Goal: Task Accomplishment & Management: Complete application form

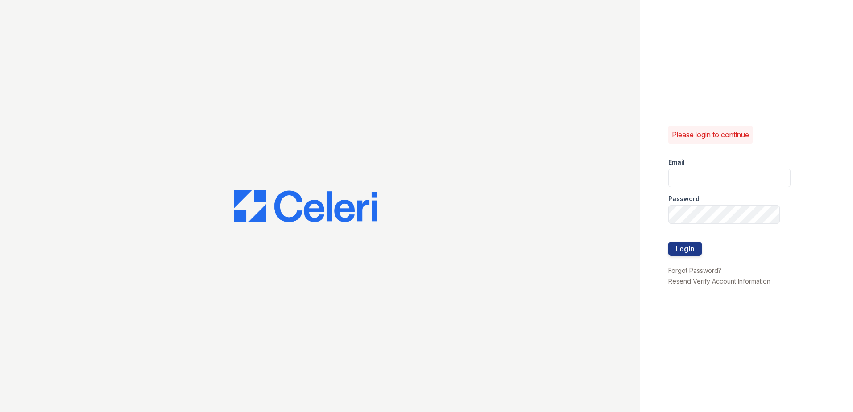
type input "[EMAIL_ADDRESS][DOMAIN_NAME]"
click at [666, 250] on div "Please login to continue Email renewmarinashores@trinity-pm.com Password Login …" at bounding box center [746, 206] width 213 height 412
click at [681, 249] on button "Login" at bounding box center [685, 249] width 33 height 14
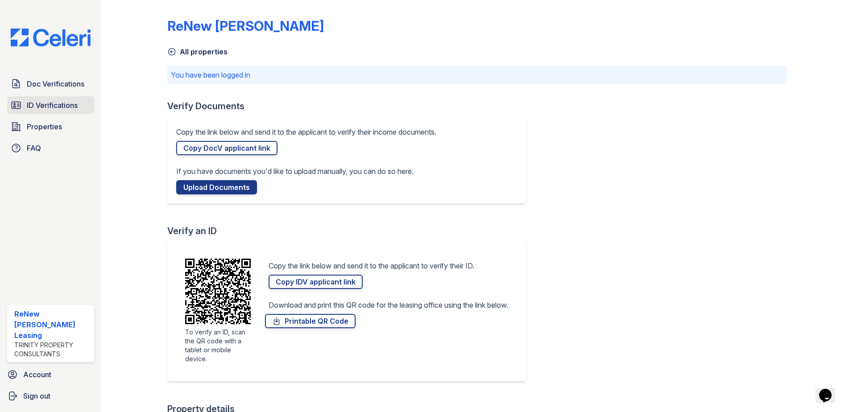
click at [50, 106] on span "ID Verifications" at bounding box center [52, 105] width 51 height 11
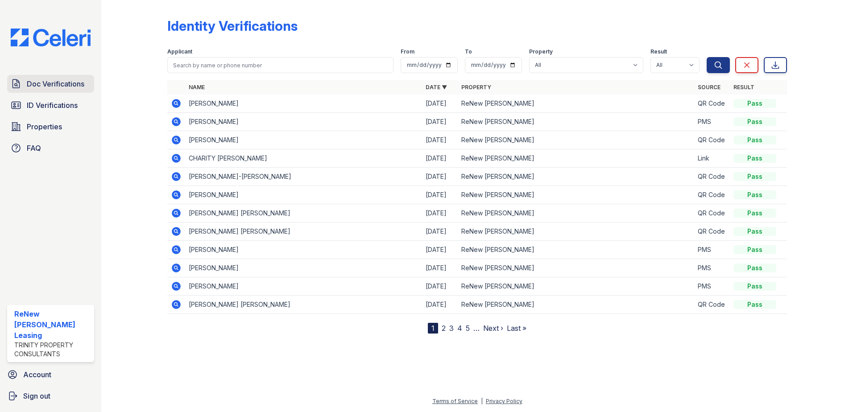
click at [61, 82] on span "Doc Verifications" at bounding box center [56, 84] width 58 height 11
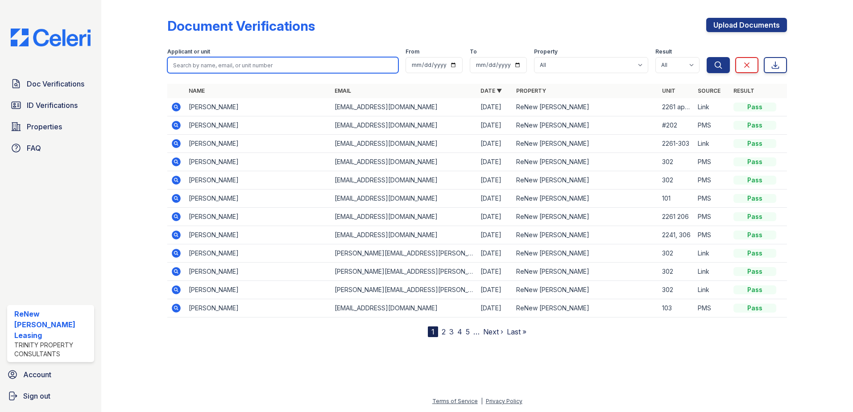
click at [277, 66] on input "search" at bounding box center [282, 65] width 231 height 16
type input "[PERSON_NAME]"
click at [707, 57] on button "Search" at bounding box center [718, 65] width 23 height 16
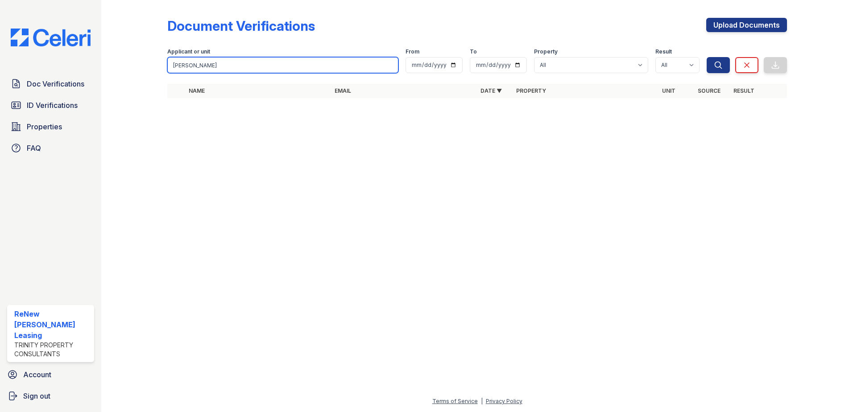
click at [300, 72] on input "[PERSON_NAME]" at bounding box center [282, 65] width 231 height 16
click at [391, 66] on input "[PERSON_NAME]" at bounding box center [282, 65] width 231 height 16
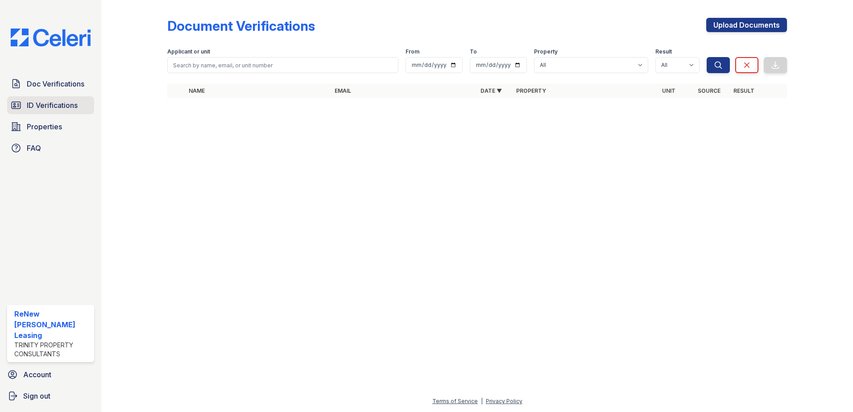
click at [51, 107] on span "ID Verifications" at bounding box center [52, 105] width 51 height 11
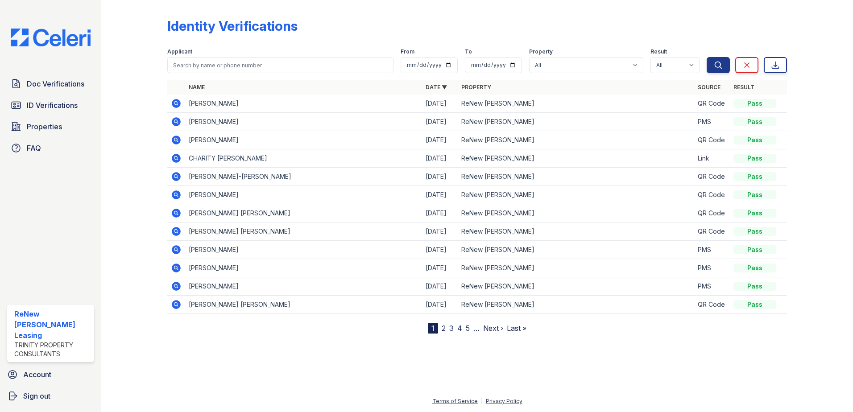
click at [56, 80] on span "Doc Verifications" at bounding box center [56, 84] width 58 height 11
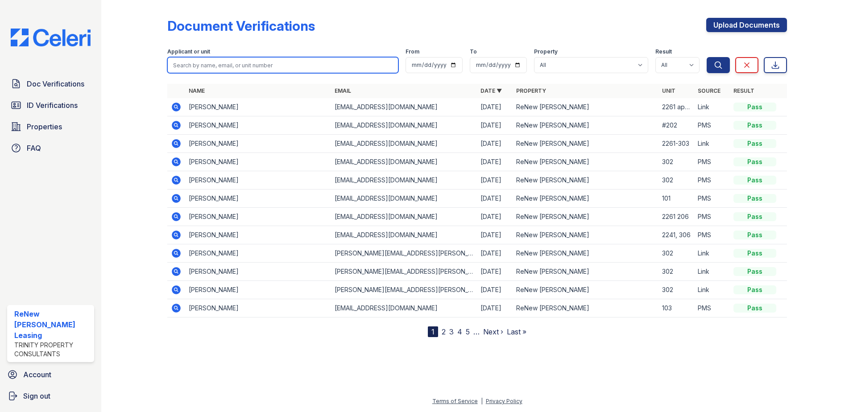
click at [284, 66] on input "search" at bounding box center [282, 65] width 231 height 16
type input "sincalir"
click at [707, 57] on button "Search" at bounding box center [718, 65] width 23 height 16
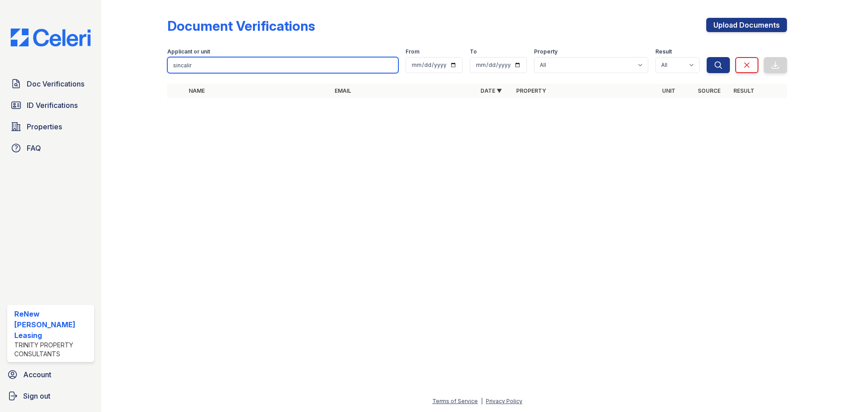
click at [390, 65] on input "sincalir" at bounding box center [282, 65] width 231 height 16
click at [390, 65] on input "search" at bounding box center [282, 65] width 231 height 16
type input "[PERSON_NAME]"
click at [707, 57] on button "Search" at bounding box center [718, 65] width 23 height 16
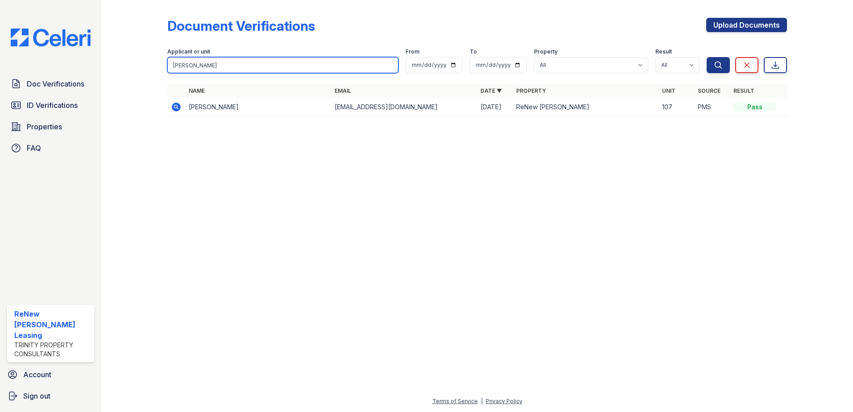
click at [390, 65] on input "[PERSON_NAME]" at bounding box center [282, 65] width 231 height 16
click at [41, 94] on div "Doc Verifications ID Verifications Properties FAQ" at bounding box center [51, 116] width 94 height 82
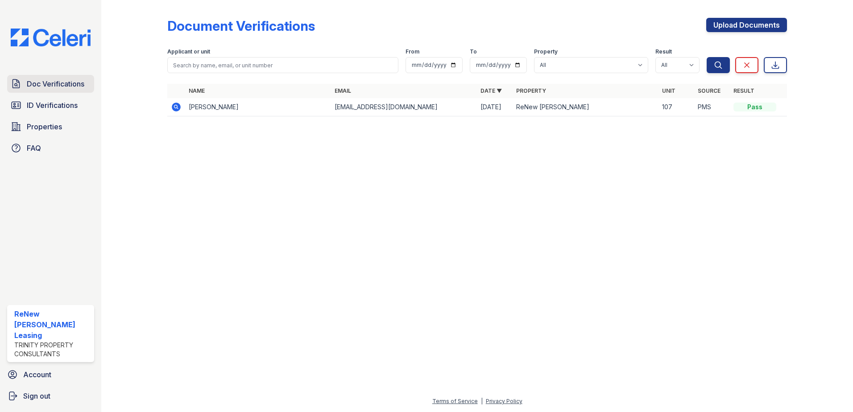
click at [45, 78] on link "Doc Verifications" at bounding box center [50, 84] width 87 height 18
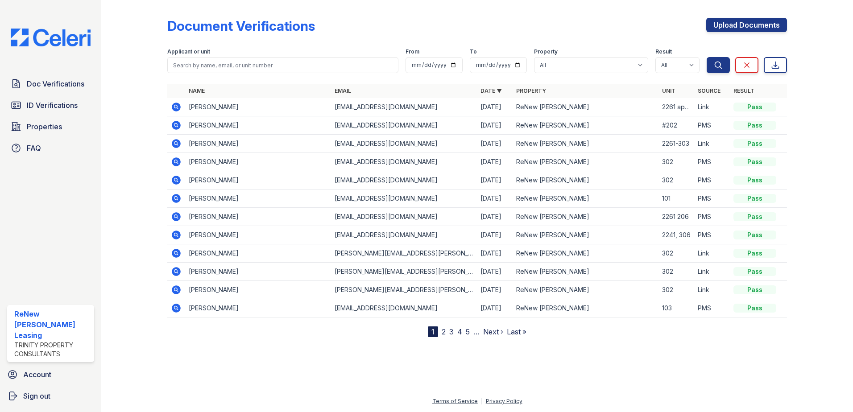
click at [47, 110] on span "ID Verifications" at bounding box center [52, 105] width 51 height 11
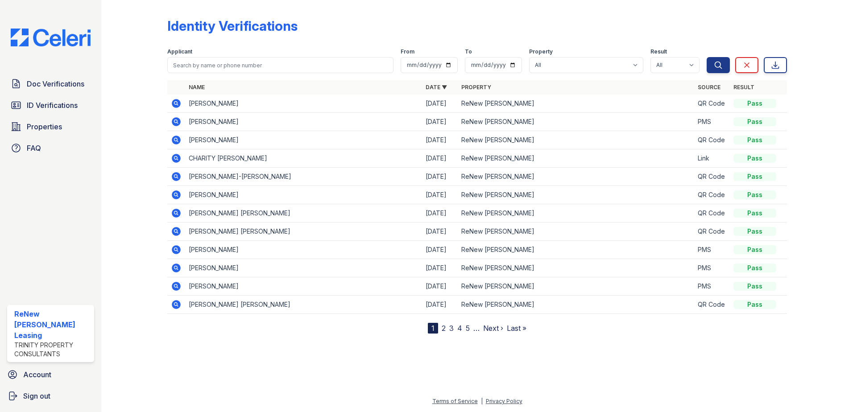
click at [80, 115] on div "Doc Verifications ID Verifications Properties FAQ" at bounding box center [51, 116] width 94 height 82
click at [79, 97] on link "ID Verifications" at bounding box center [50, 105] width 87 height 18
click at [79, 81] on span "Doc Verifications" at bounding box center [56, 84] width 58 height 11
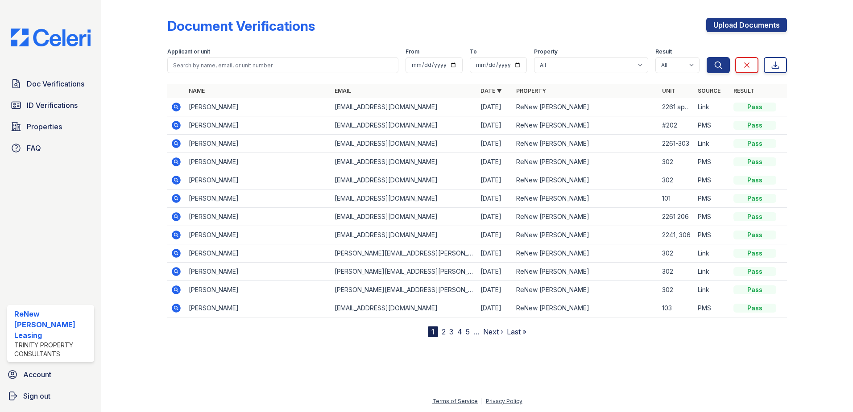
click at [443, 328] on link "2" at bounding box center [444, 332] width 4 height 9
click at [472, 333] on link "3" at bounding box center [471, 332] width 4 height 9
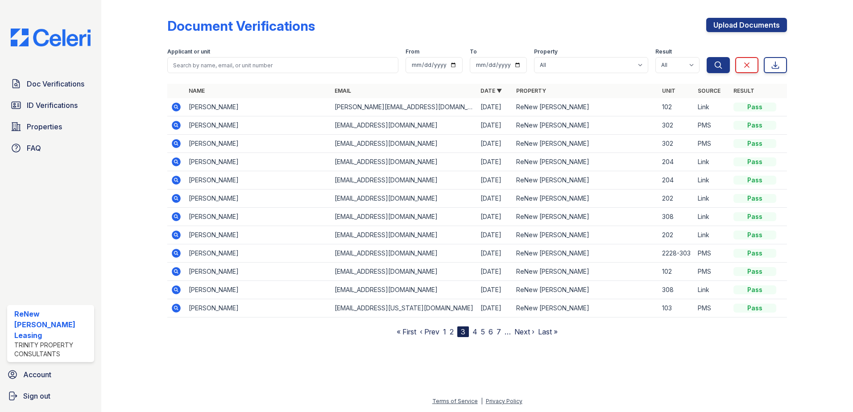
click at [474, 333] on link "4" at bounding box center [475, 332] width 5 height 9
click at [458, 333] on link "3" at bounding box center [456, 332] width 4 height 9
click at [452, 332] on link "2" at bounding box center [452, 332] width 4 height 9
click at [448, 333] on link "1" at bounding box center [448, 332] width 3 height 9
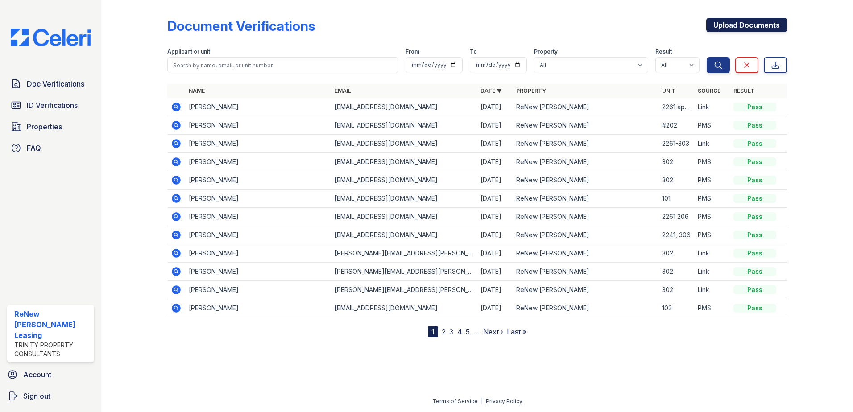
drag, startPoint x: 773, startPoint y: 25, endPoint x: 774, endPoint y: 31, distance: 5.9
click at [773, 25] on link "Upload Documents" at bounding box center [747, 25] width 81 height 14
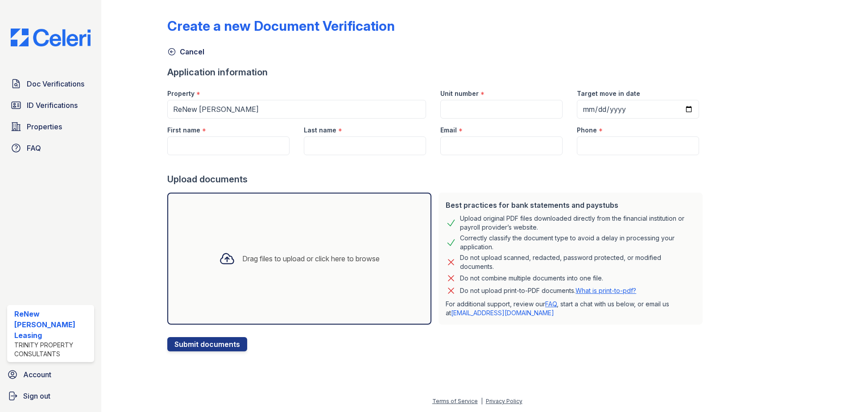
click at [287, 267] on div "Drag files to upload or click here to browse" at bounding box center [299, 259] width 175 height 30
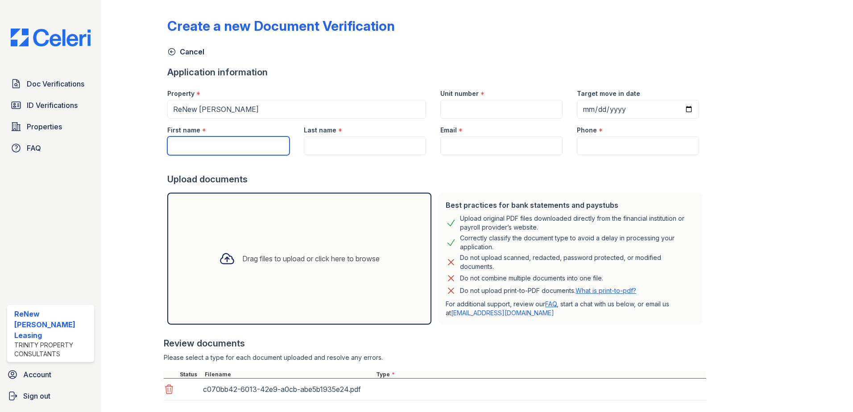
click at [211, 146] on input "First name" at bounding box center [228, 146] width 122 height 19
type input "[PERSON_NAME]"
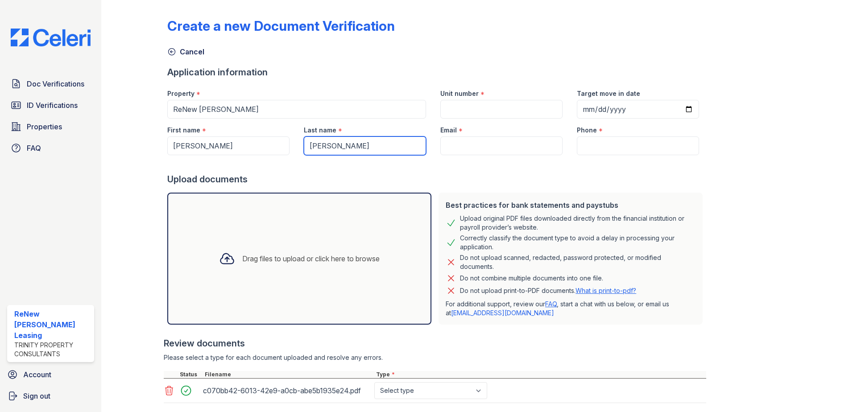
type input "[PERSON_NAME]"
click at [479, 116] on input "Unit number" at bounding box center [502, 109] width 122 height 19
type input "205"
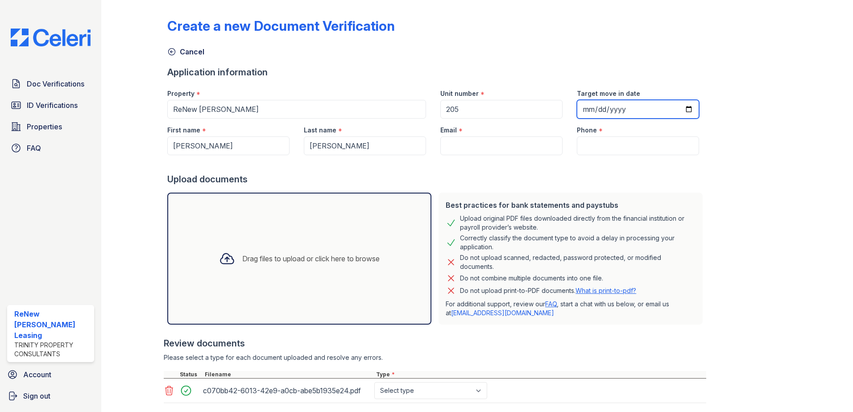
click at [632, 108] on input "Target move in date" at bounding box center [638, 109] width 122 height 19
click at [676, 109] on input "Target move in date" at bounding box center [638, 109] width 122 height 19
type input "[DATE]"
click at [483, 149] on input "Email" at bounding box center [502, 146] width 122 height 19
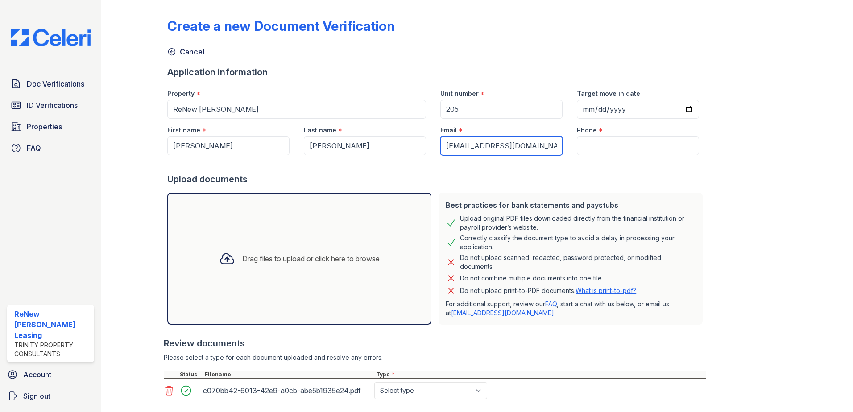
click at [454, 145] on input "[EMAIL_ADDRESS][DOMAIN_NAME]" at bounding box center [502, 146] width 122 height 19
drag, startPoint x: 514, startPoint y: 144, endPoint x: 490, endPoint y: 143, distance: 23.7
click at [490, 143] on input "ryan@[EMAIL_ADDRESS][DOMAIN_NAME]" at bounding box center [502, 146] width 122 height 19
type input "[PERSON_NAME][EMAIL_ADDRESS][DOMAIN_NAME]"
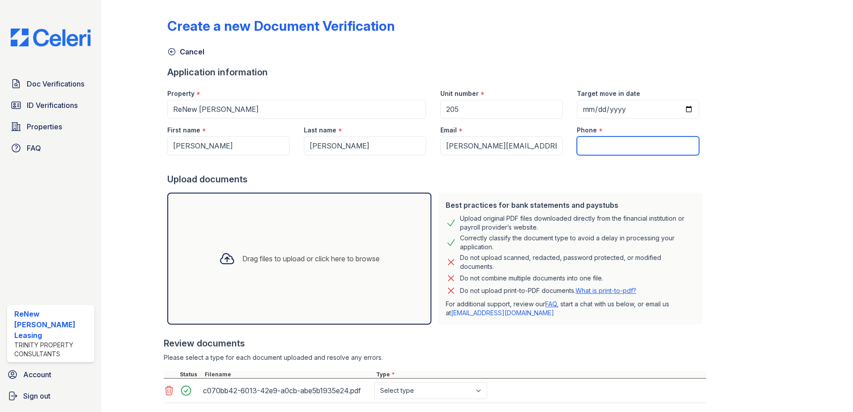
click at [607, 148] on input "Phone" at bounding box center [638, 146] width 122 height 19
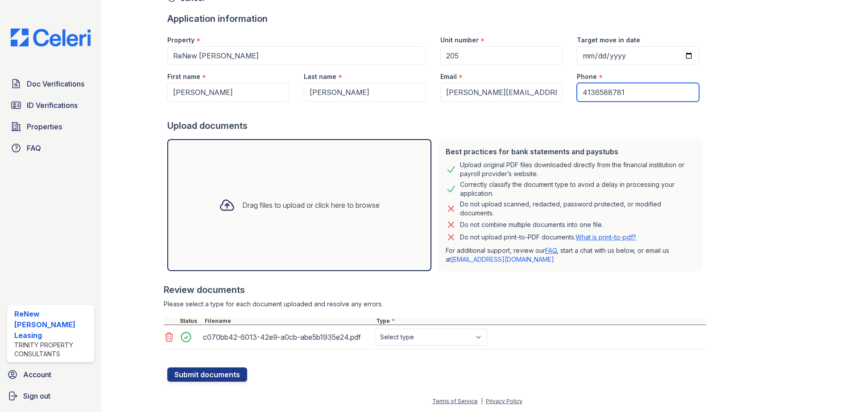
type input "4136588781"
click at [463, 339] on select "Select type Paystub Bank Statement Offer Letter Tax Documents Benefit Award Let…" at bounding box center [430, 337] width 113 height 17
click at [374, 329] on select "Select type Paystub Bank Statement Offer Letter Tax Documents Benefit Award Let…" at bounding box center [430, 337] width 113 height 17
click at [416, 331] on select "Select type Paystub Bank Statement Offer Letter Tax Documents Benefit Award Let…" at bounding box center [430, 337] width 113 height 17
select select "bank_statement"
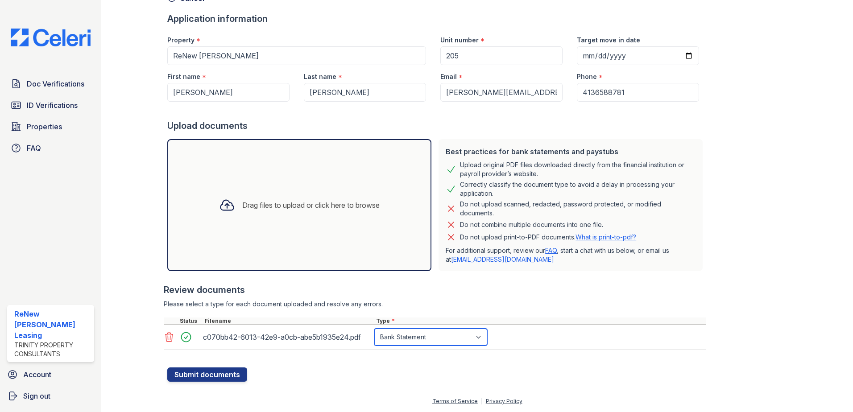
click at [374, 329] on select "Select type Paystub Bank Statement Offer Letter Tax Documents Benefit Award Let…" at bounding box center [430, 337] width 113 height 17
click at [202, 380] on button "Submit documents" at bounding box center [207, 375] width 80 height 14
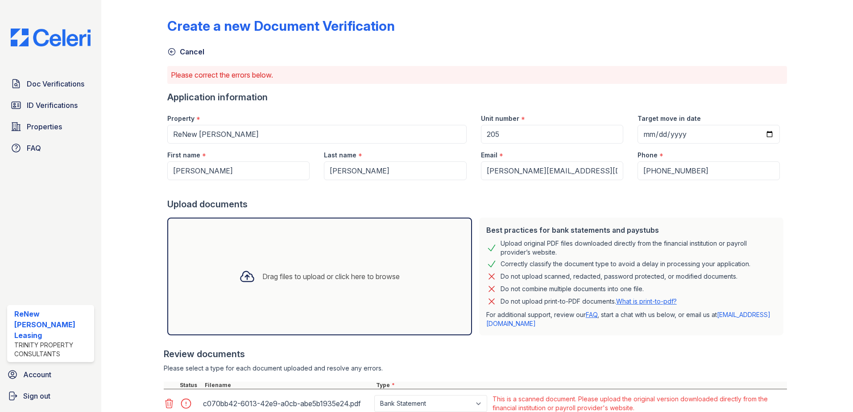
scroll to position [69, 0]
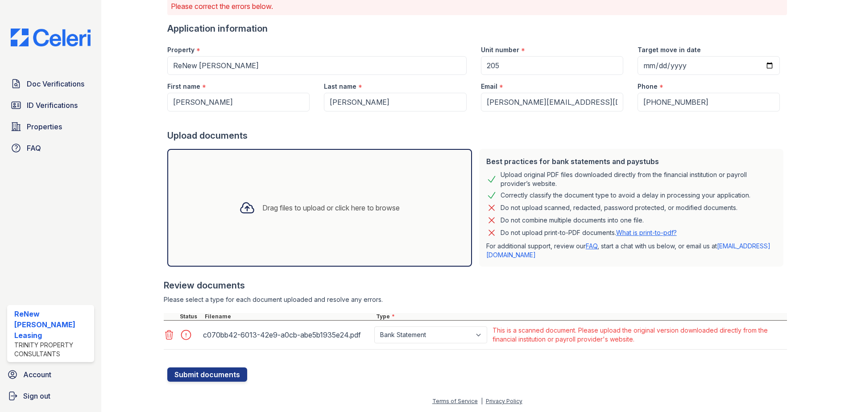
click at [164, 335] on icon at bounding box center [169, 335] width 11 height 11
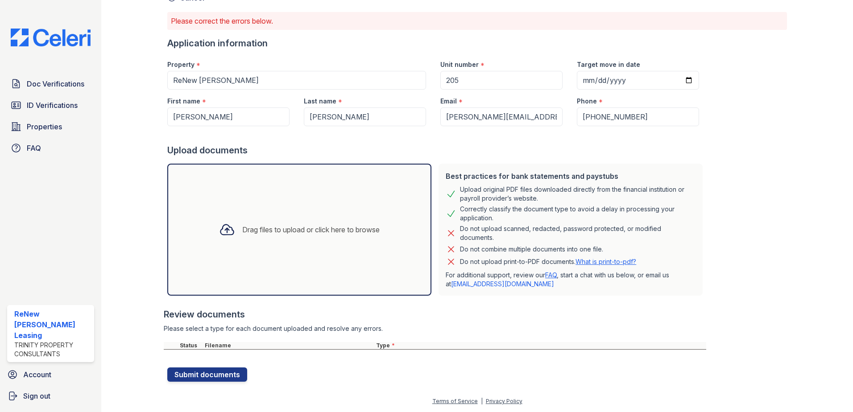
click at [266, 199] on div "Drag files to upload or click here to browse" at bounding box center [299, 230] width 264 height 132
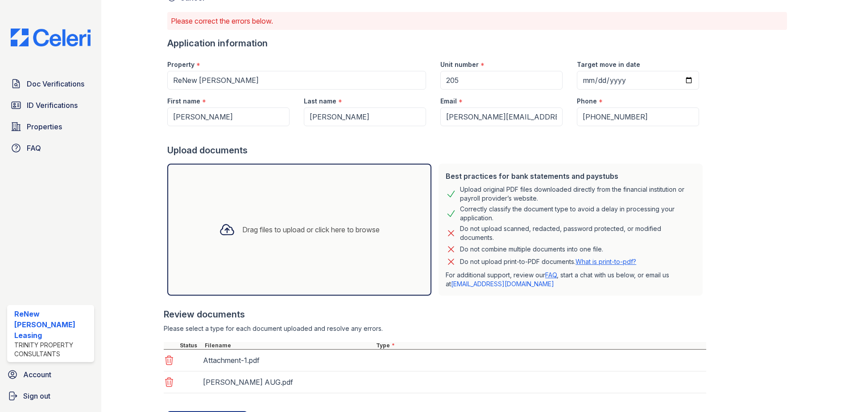
scroll to position [69, 0]
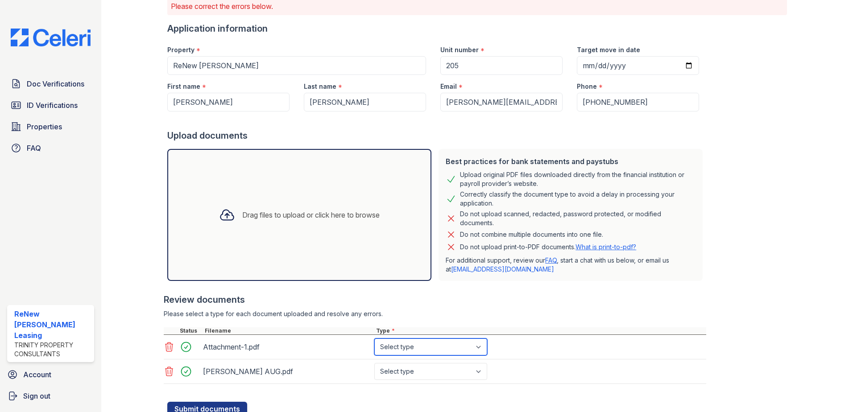
click at [454, 341] on select "Select type Paystub Bank Statement Offer Letter Tax Documents Benefit Award Let…" at bounding box center [430, 347] width 113 height 17
select select "bank_statement"
click at [374, 339] on select "Select type Paystub Bank Statement Offer Letter Tax Documents Benefit Award Let…" at bounding box center [430, 347] width 113 height 17
click at [443, 373] on select "Select type Paystub Bank Statement Offer Letter Tax Documents Benefit Award Let…" at bounding box center [430, 371] width 113 height 17
select select "bank_statement"
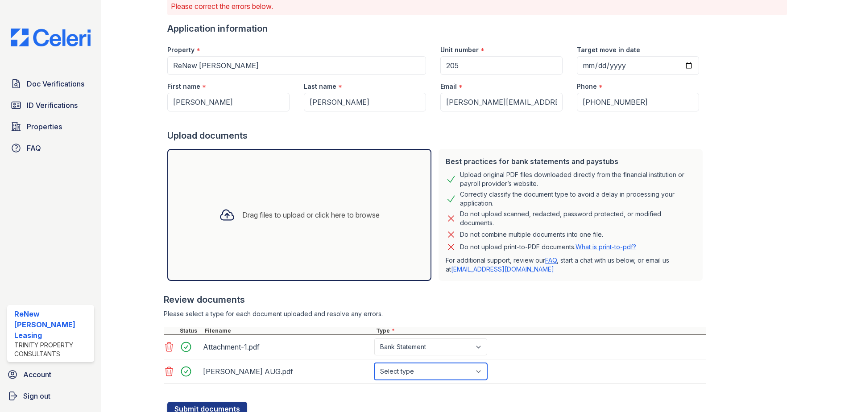
click at [374, 363] on select "Select type Paystub Bank Statement Offer Letter Tax Documents Benefit Award Let…" at bounding box center [430, 371] width 113 height 17
click at [392, 391] on div at bounding box center [435, 388] width 543 height 9
click at [223, 402] on button "Submit documents" at bounding box center [207, 409] width 80 height 14
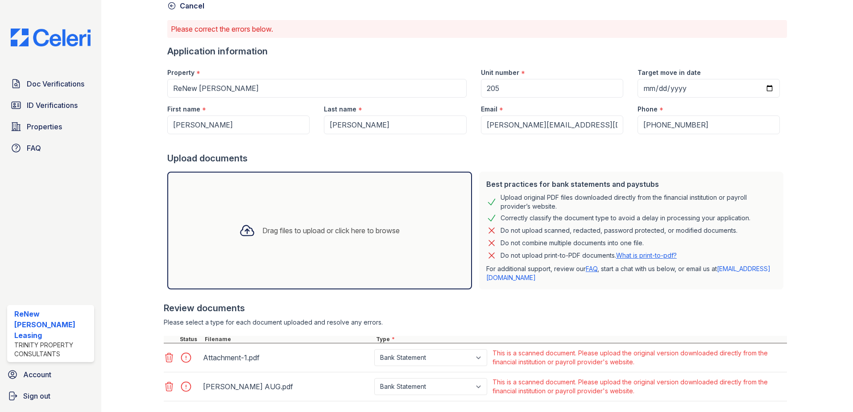
scroll to position [98, 0]
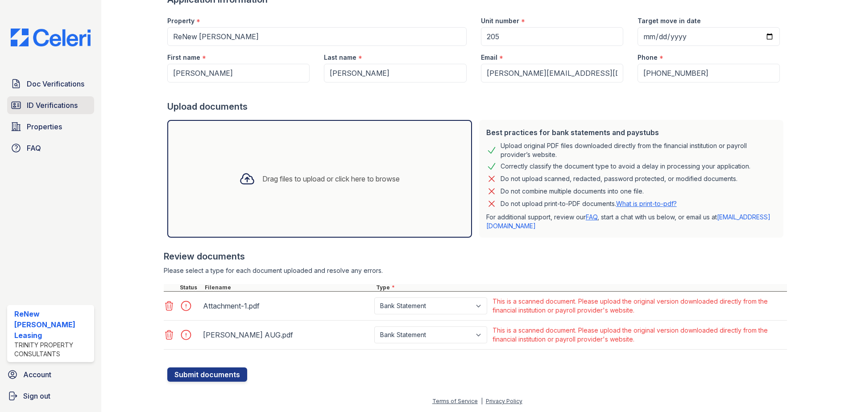
click at [72, 106] on span "ID Verifications" at bounding box center [52, 105] width 51 height 11
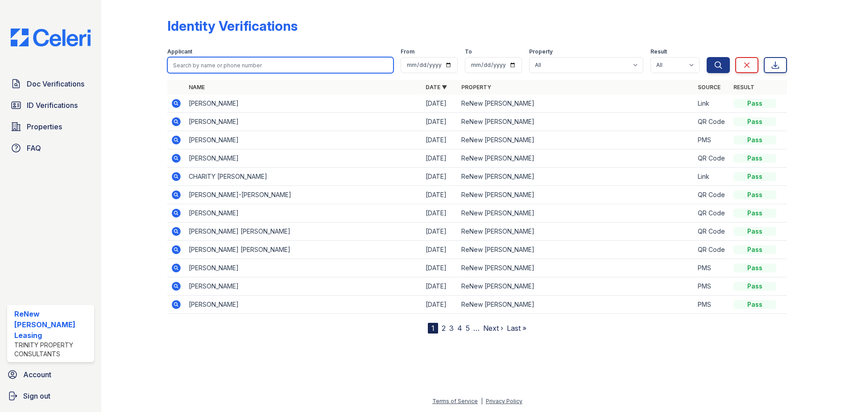
click at [216, 70] on input "search" at bounding box center [280, 65] width 226 height 16
type input "[PERSON_NAME]"
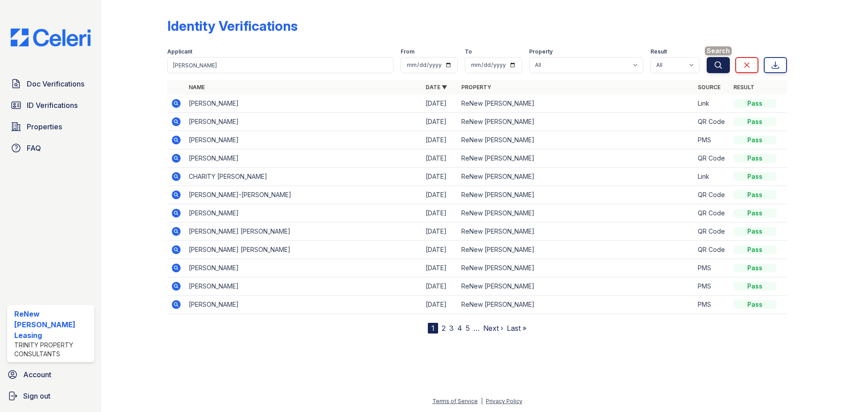
click at [723, 64] on icon "submit" at bounding box center [718, 65] width 9 height 9
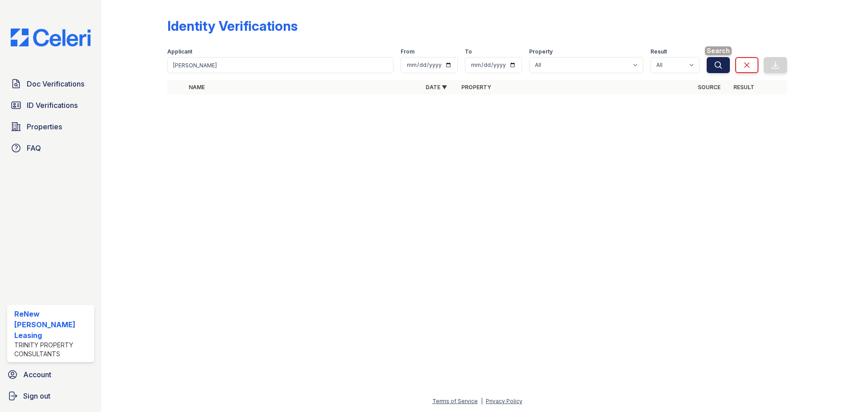
click at [724, 64] on button "Search" at bounding box center [718, 65] width 23 height 16
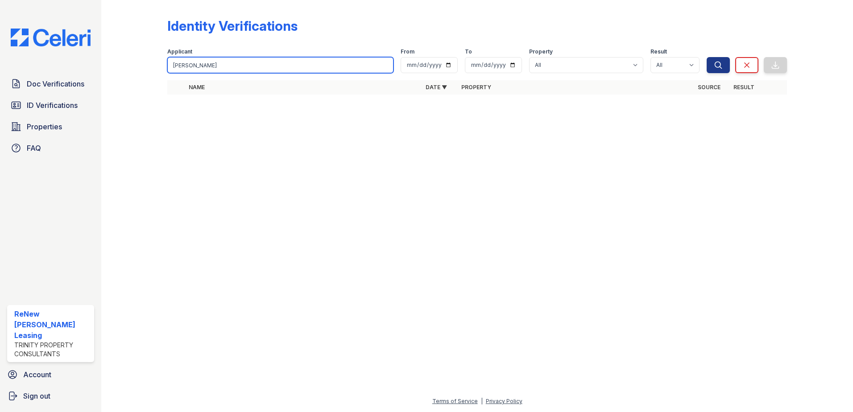
click at [385, 63] on input "[PERSON_NAME]" at bounding box center [280, 65] width 226 height 16
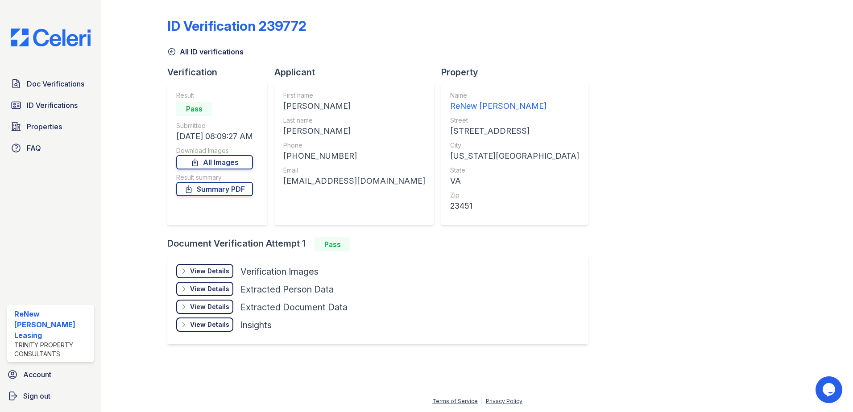
click at [197, 276] on div "View Details Details" at bounding box center [204, 271] width 57 height 14
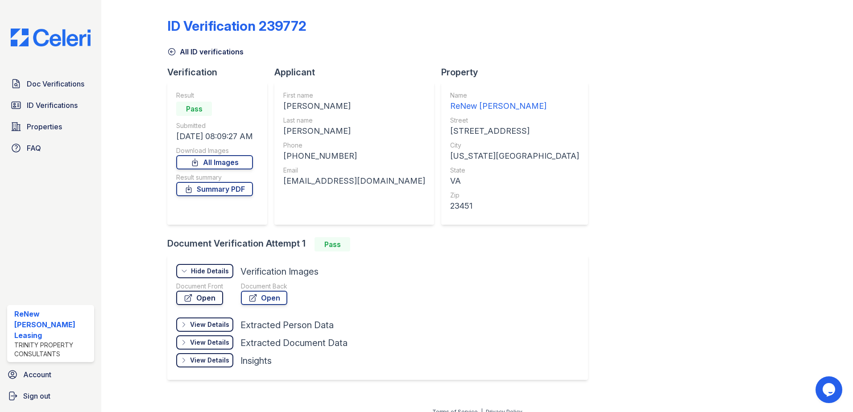
click at [204, 300] on link "Open" at bounding box center [199, 298] width 47 height 14
click at [191, 189] on icon at bounding box center [189, 189] width 5 height 7
click at [172, 52] on icon at bounding box center [172, 52] width 7 height 7
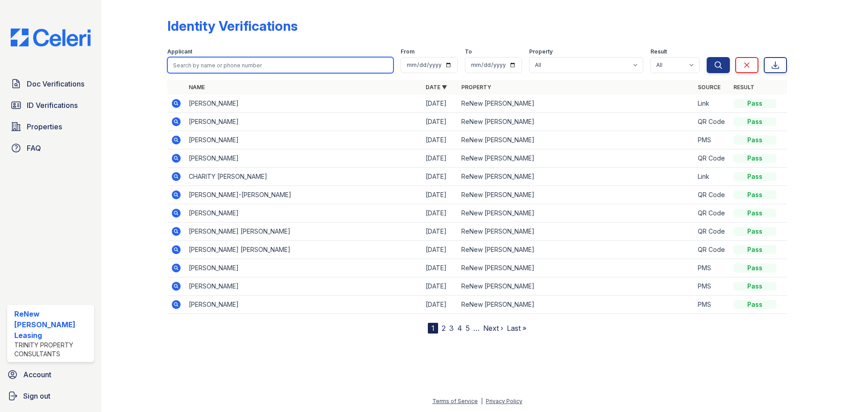
click at [249, 58] on input "search" at bounding box center [280, 65] width 226 height 16
type input "alice"
click at [707, 57] on button "Search" at bounding box center [718, 65] width 23 height 16
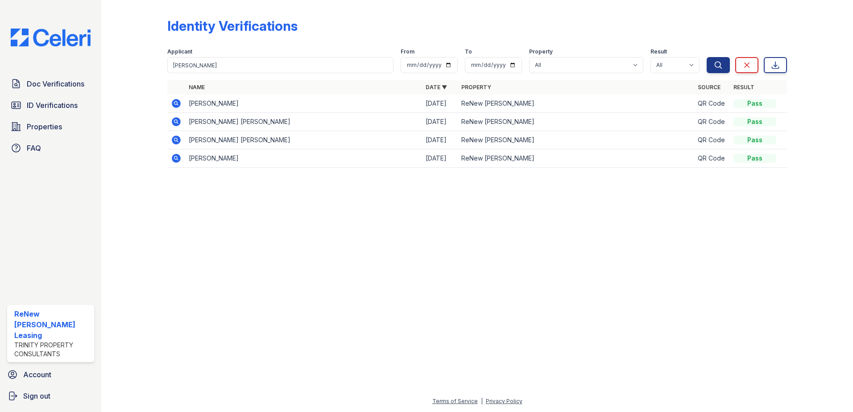
click at [170, 104] on td at bounding box center [176, 104] width 18 height 18
click at [173, 104] on icon at bounding box center [176, 103] width 9 height 9
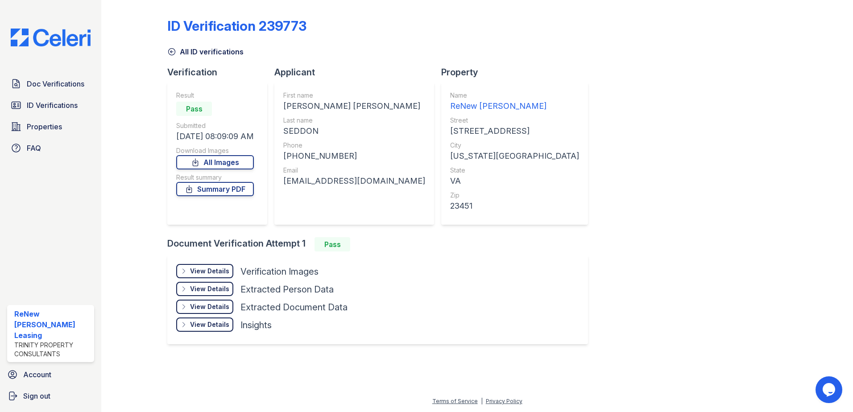
click at [232, 175] on div "Result summary" at bounding box center [215, 177] width 78 height 9
click at [232, 189] on link "Summary PDF" at bounding box center [215, 189] width 78 height 14
click at [228, 272] on div "View Details" at bounding box center [209, 271] width 39 height 9
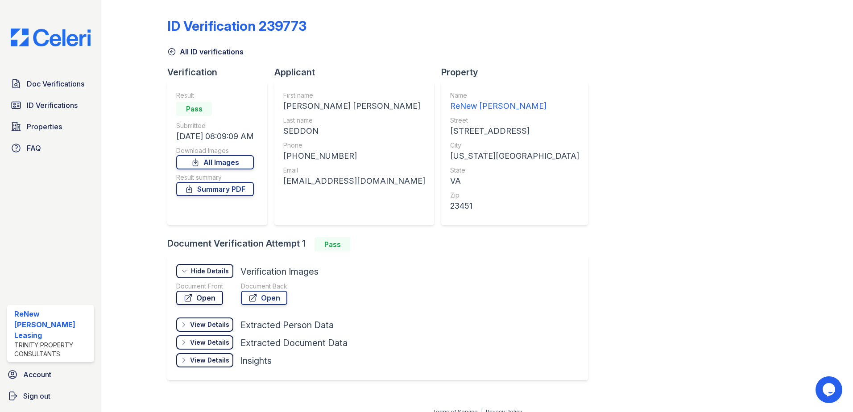
click at [216, 300] on link "Open" at bounding box center [199, 298] width 47 height 14
click at [49, 101] on span "ID Verifications" at bounding box center [52, 105] width 51 height 11
click at [52, 83] on span "Doc Verifications" at bounding box center [56, 84] width 58 height 11
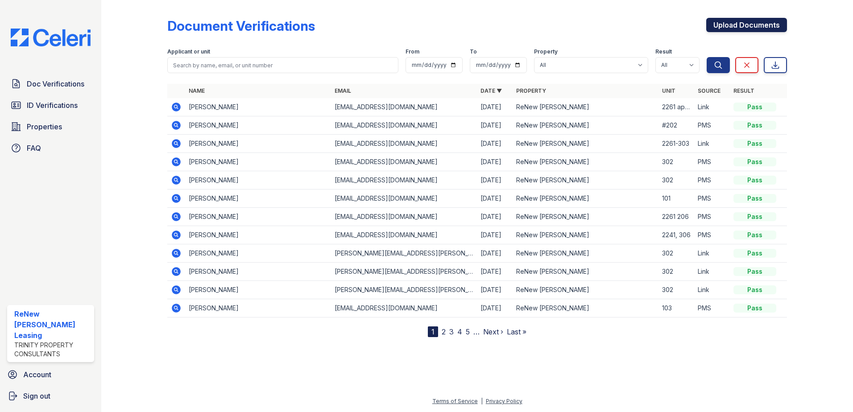
click at [715, 27] on link "Upload Documents" at bounding box center [747, 25] width 81 height 14
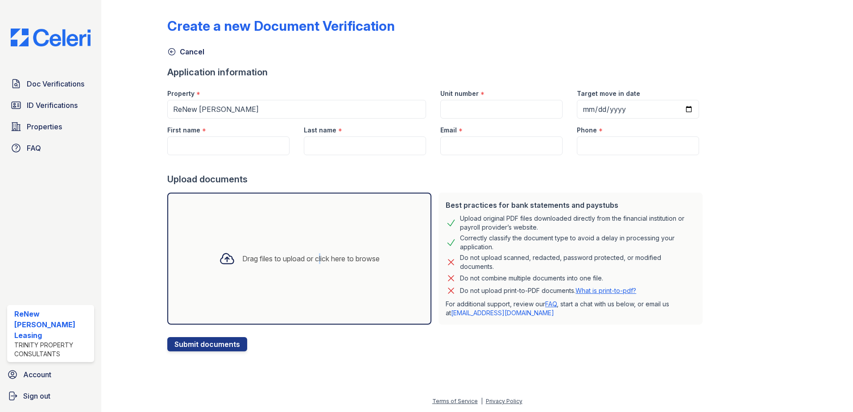
click at [316, 248] on div "Drag files to upload or click here to browse" at bounding box center [299, 259] width 175 height 30
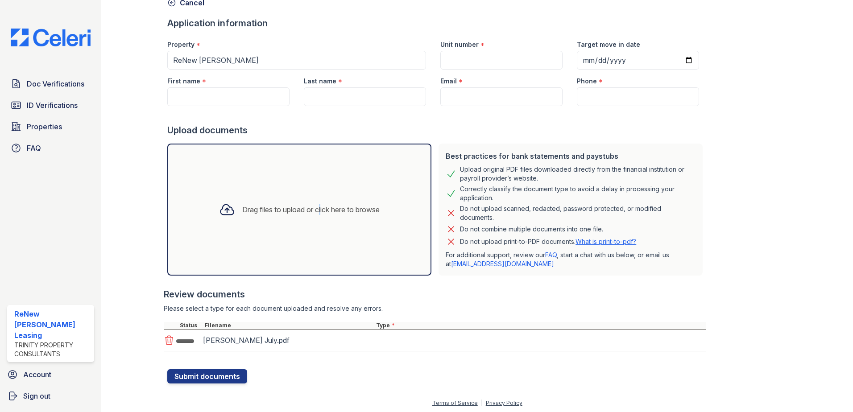
scroll to position [51, 0]
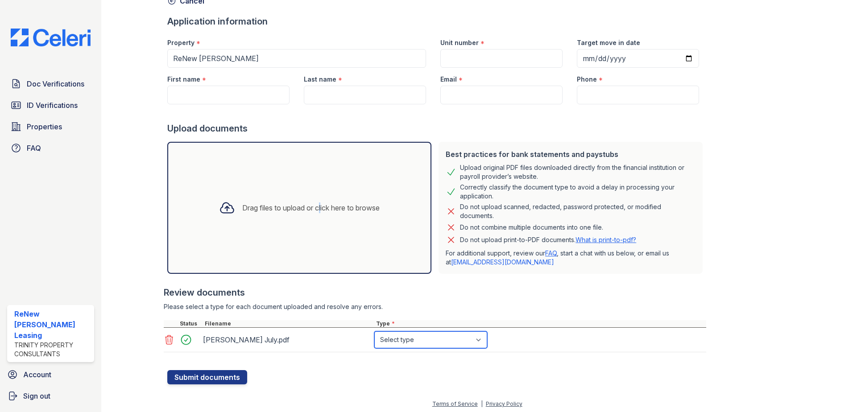
click at [437, 340] on select "Select type Paystub Bank Statement Offer Letter Tax Documents Benefit Award Let…" at bounding box center [430, 340] width 113 height 17
select select "bank_statement"
click at [374, 332] on select "Select type Paystub Bank Statement Offer Letter Tax Documents Benefit Award Let…" at bounding box center [430, 340] width 113 height 17
click at [608, 323] on div "Type *" at bounding box center [540, 323] width 332 height 7
click at [233, 378] on button "Submit documents" at bounding box center [207, 377] width 80 height 14
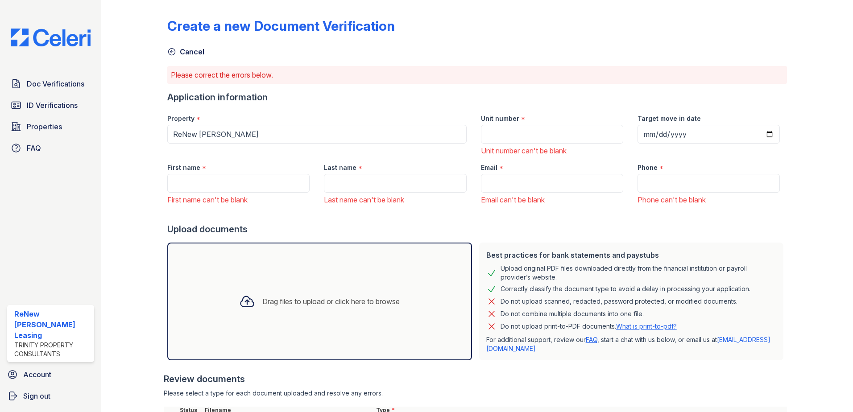
scroll to position [94, 0]
